Goal: Information Seeking & Learning: Find specific page/section

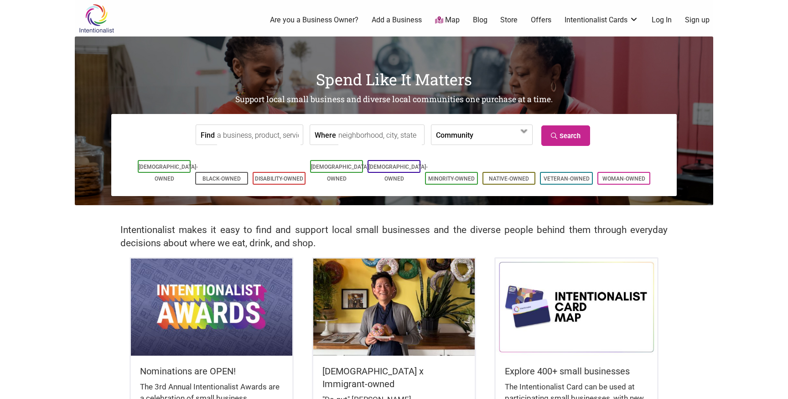
click at [291, 137] on input "Find" at bounding box center [258, 135] width 83 height 21
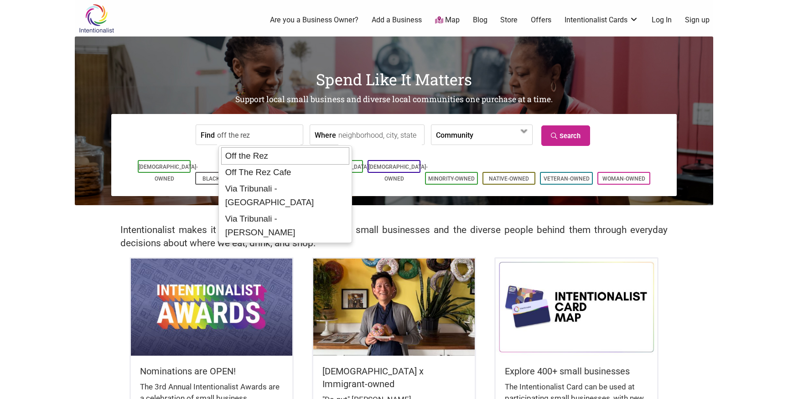
click at [267, 157] on div "Off the Rez" at bounding box center [285, 155] width 128 height 17
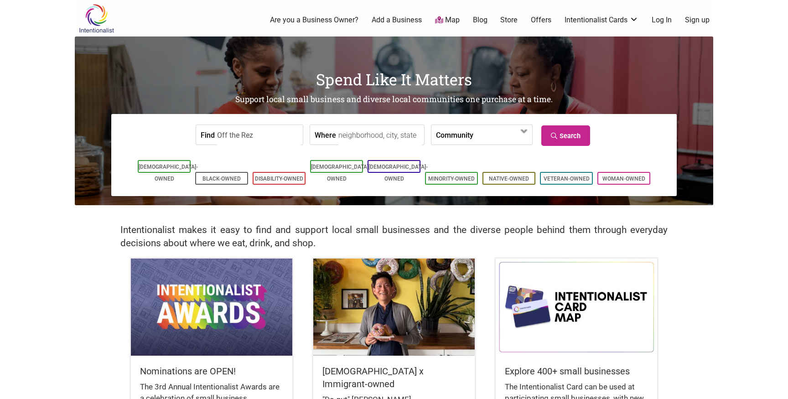
click at [256, 134] on input "Off the Rez" at bounding box center [258, 135] width 83 height 21
paste input "[PERSON_NAME]"
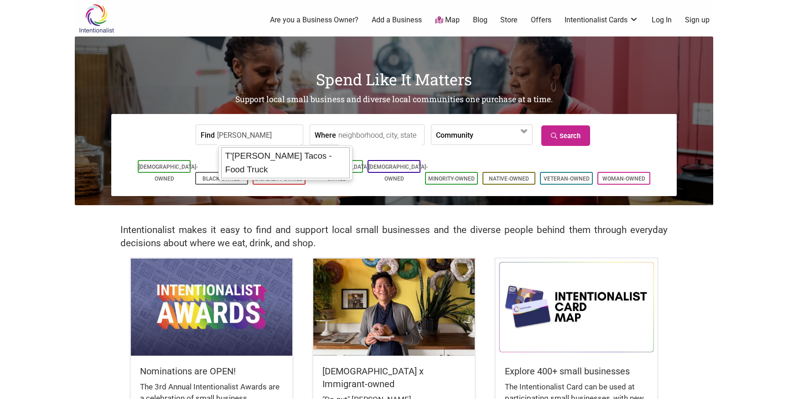
click at [240, 154] on div "T'[PERSON_NAME] Tacos - Food Truck" at bounding box center [285, 162] width 129 height 31
type input "T'[PERSON_NAME] Tacos - Food Truck"
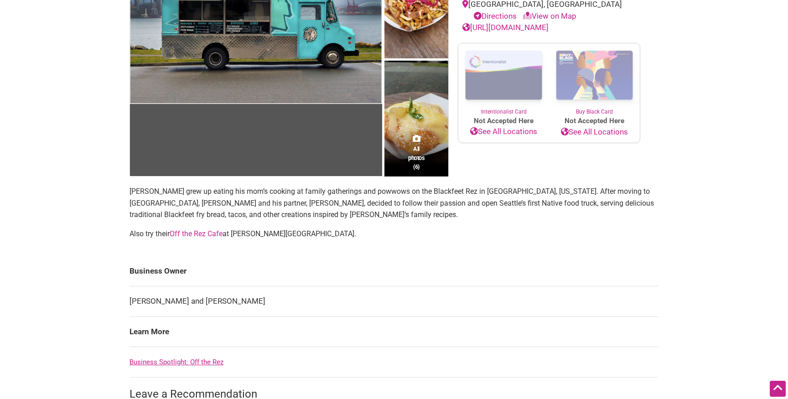
scroll to position [151, 0]
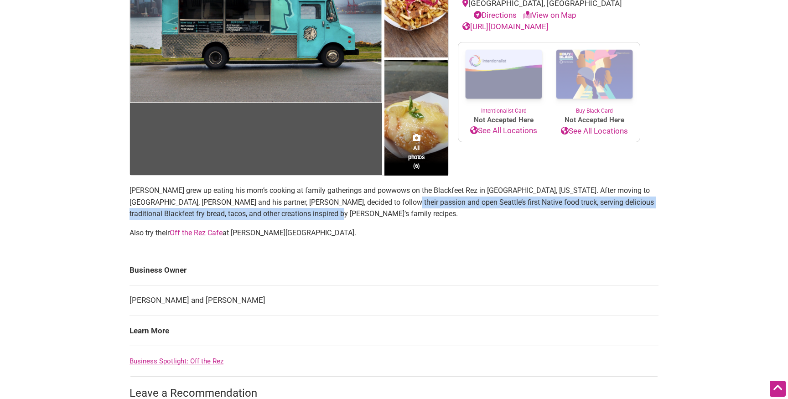
drag, startPoint x: 399, startPoint y: 200, endPoint x: 412, endPoint y: 209, distance: 16.4
click at [412, 209] on p "[PERSON_NAME] grew up eating his mom’s cooking at family gatherings and powwows…" at bounding box center [394, 202] width 529 height 35
copy p "Seattle’s first Native food truck, serving delicious traditional Blackfeet fry …"
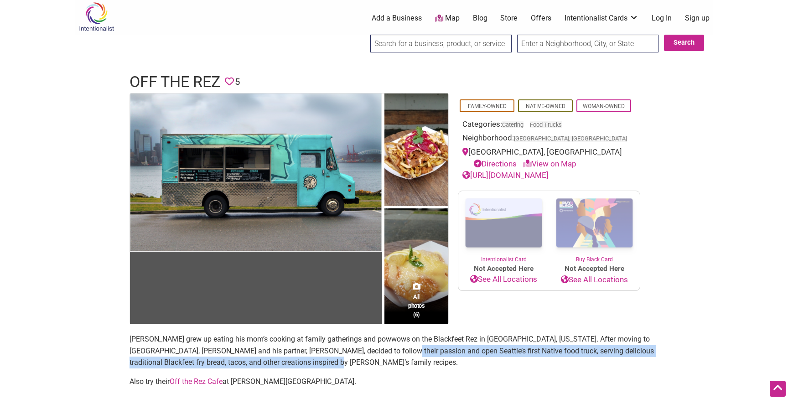
scroll to position [0, 0]
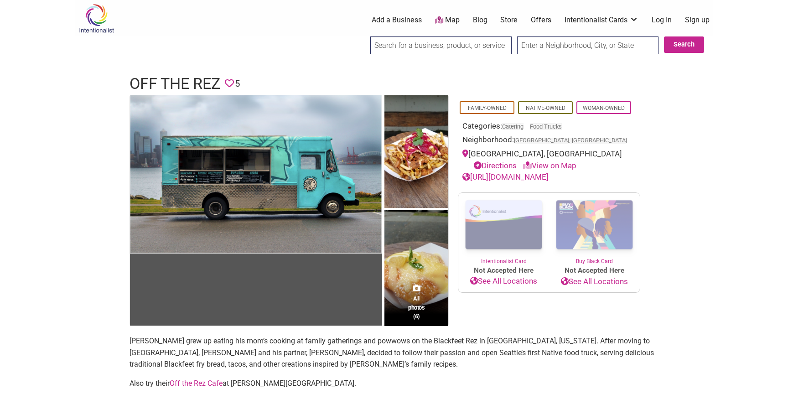
click at [428, 50] on input "search" at bounding box center [440, 45] width 141 height 18
paste input "[PERSON_NAME]"
click at [426, 77] on header "Off the Rez Favorite 5" at bounding box center [394, 84] width 529 height 22
click at [427, 52] on input "[PERSON_NAME]" at bounding box center [440, 45] width 141 height 18
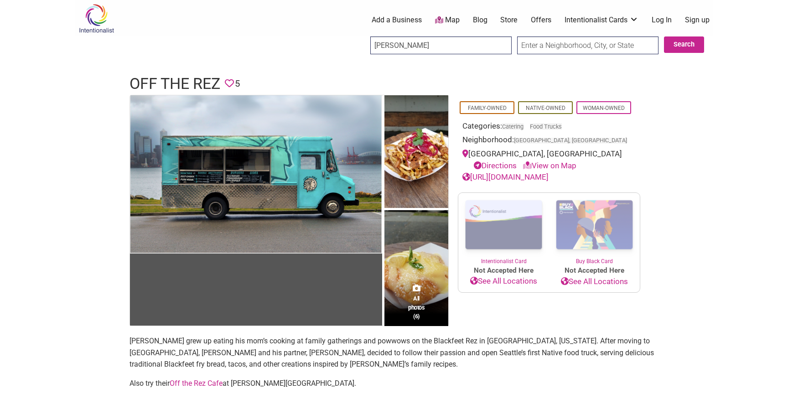
click at [450, 32] on div "0 Add a Business Map Blog Store Offers Intentionalist Cards Buy Black Card Inte…" at bounding box center [439, 20] width 559 height 36
click at [448, 46] on input "[PERSON_NAME]" at bounding box center [440, 45] width 141 height 18
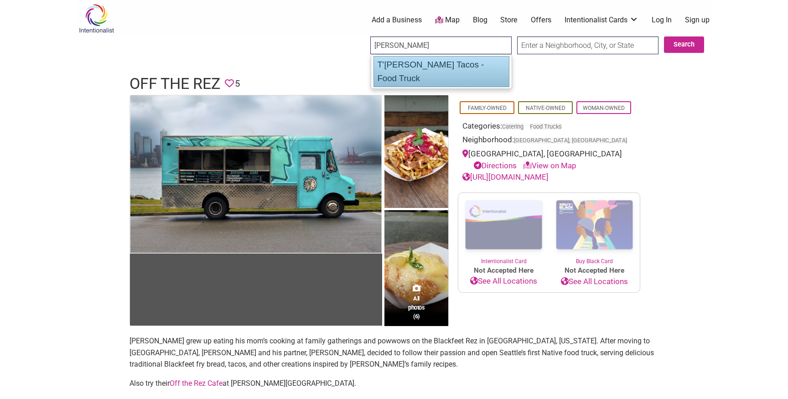
click at [439, 70] on div "T'[PERSON_NAME] Tacos - Food Truck" at bounding box center [442, 71] width 136 height 31
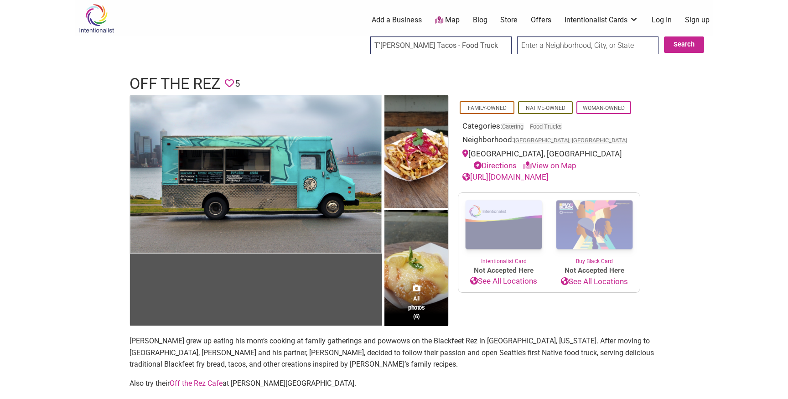
type input "T'[PERSON_NAME] Tacos - Food Truck"
click at [361, 36] on input "Search" at bounding box center [378, 45] width 35 height 19
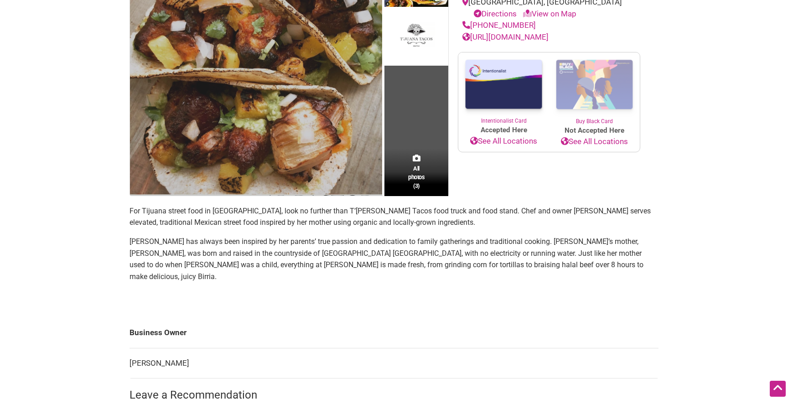
scroll to position [156, 0]
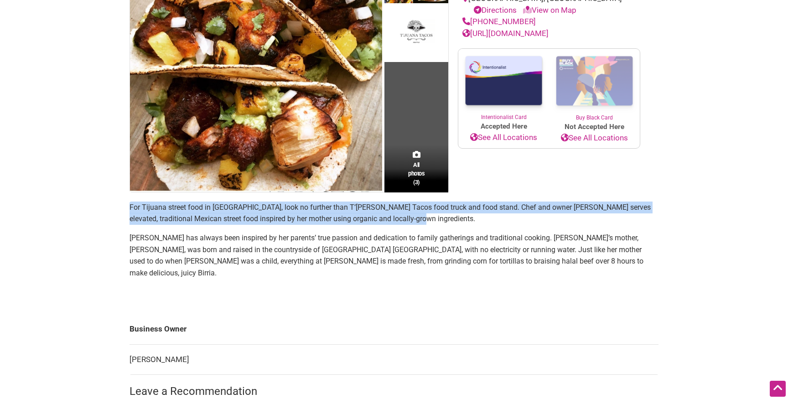
drag, startPoint x: 130, startPoint y: 208, endPoint x: 418, endPoint y: 213, distance: 288.3
click at [418, 213] on p "For Tijuana street food in Seattle, look no further than T’Juana Tacos food tru…" at bounding box center [394, 213] width 529 height 23
copy p "For Tijuana street food in Seattle, look no further than T’Juana Tacos food tru…"
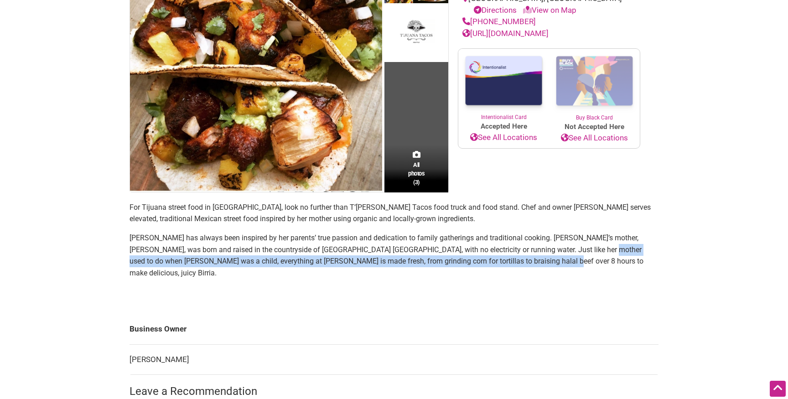
drag, startPoint x: 577, startPoint y: 249, endPoint x: 587, endPoint y: 261, distance: 15.6
click at [587, 261] on p "Monica has always been inspired by her parents’ true passion and dedication to …" at bounding box center [394, 255] width 529 height 47
copy p "everything at T’Juana Tacos is made fresh, from grinding corn for tortillas to …"
